Goal: Information Seeking & Learning: Find specific fact

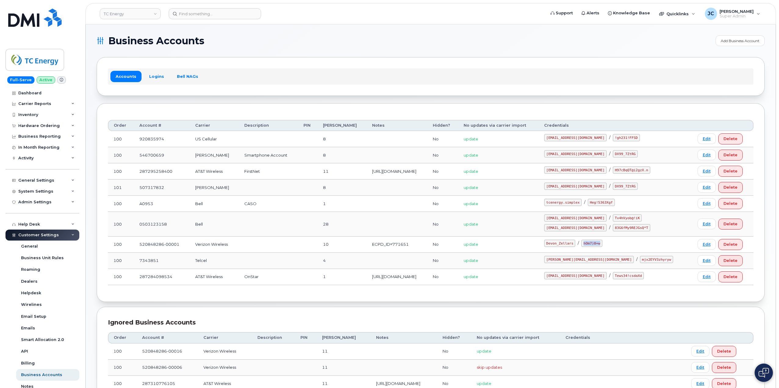
drag, startPoint x: 637, startPoint y: 244, endPoint x: 618, endPoint y: 243, distance: 18.9
click at [618, 231] on div "Devon_Zellars / hOm7)0=w" at bounding box center [615, 227] width 142 height 7
copy code "hOm7)0=w"
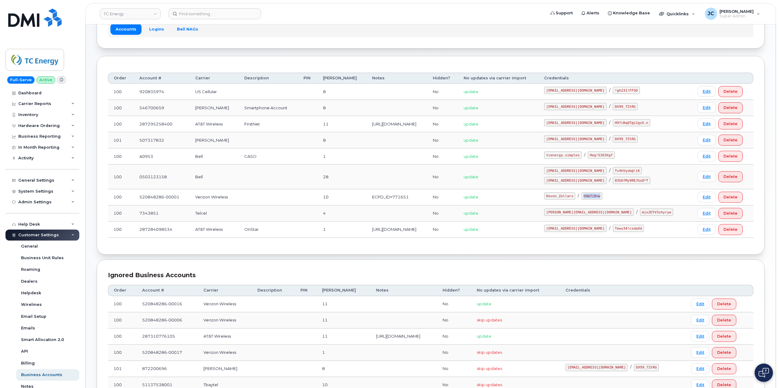
scroll to position [17, 0]
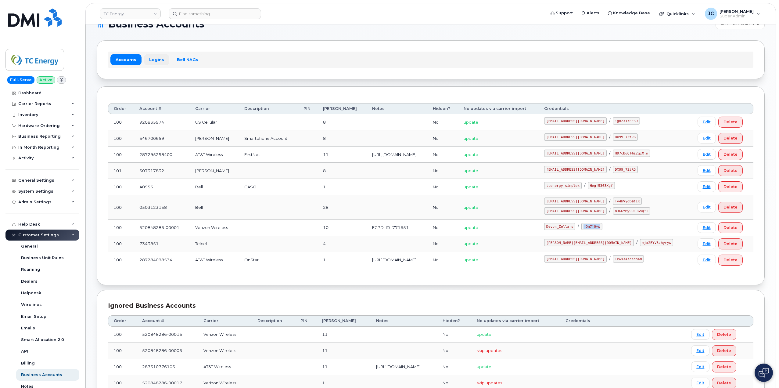
click at [154, 59] on link "Logins" at bounding box center [156, 59] width 25 height 11
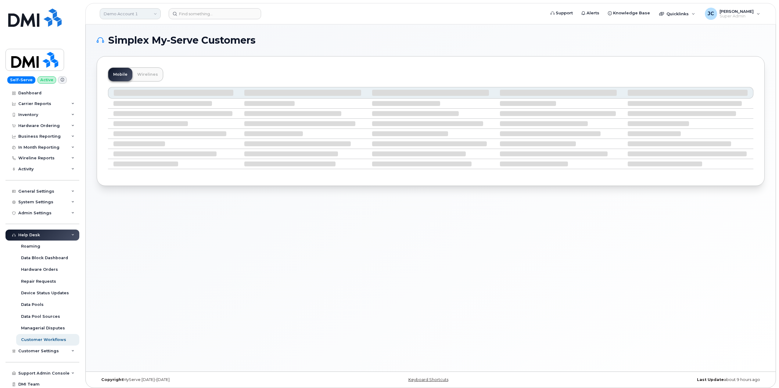
click at [136, 11] on link "Demo Account 1" at bounding box center [130, 13] width 61 height 11
type input "m"
type input "n"
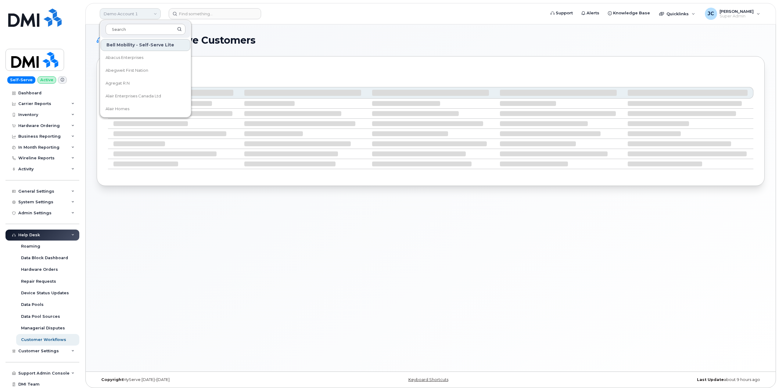
type input "e"
type input "nni"
drag, startPoint x: 132, startPoint y: 30, endPoint x: 63, endPoint y: 32, distance: 69.6
click at [87, 30] on div "Demo Account 1 nni Bell Mobility - Self-Serve Lite CONSEIL DE BANDE ABITIBIWINN…" at bounding box center [431, 197] width 690 height 347
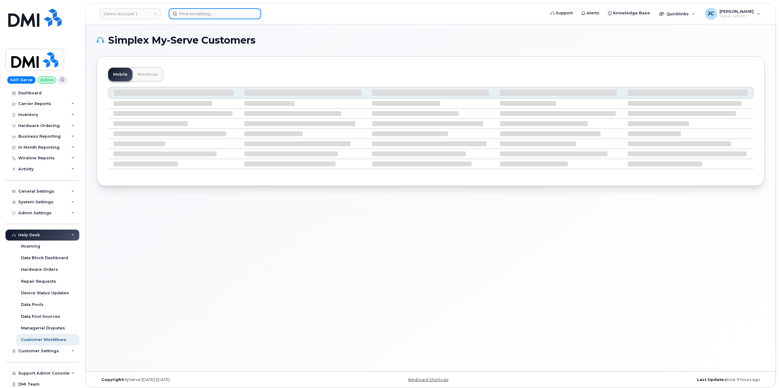
click at [189, 12] on input at bounding box center [215, 13] width 92 height 11
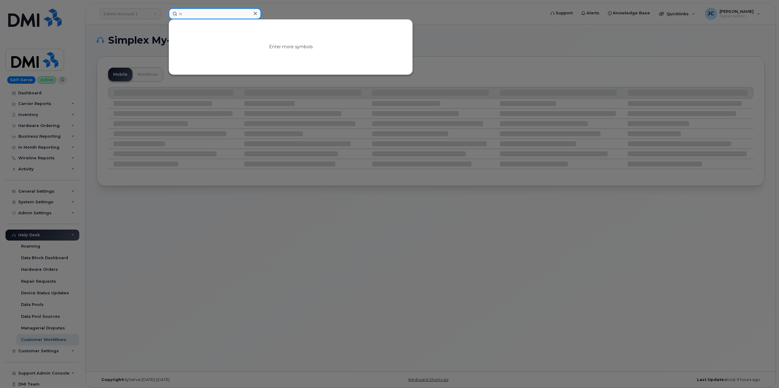
drag, startPoint x: 217, startPoint y: 17, endPoint x: 134, endPoint y: 25, distance: 83.7
click at [164, 19] on div "n Enter more symbols" at bounding box center [355, 13] width 382 height 11
paste input "832.465.5830"
type input "832.465.5830"
